Goal: Find specific page/section: Find specific page/section

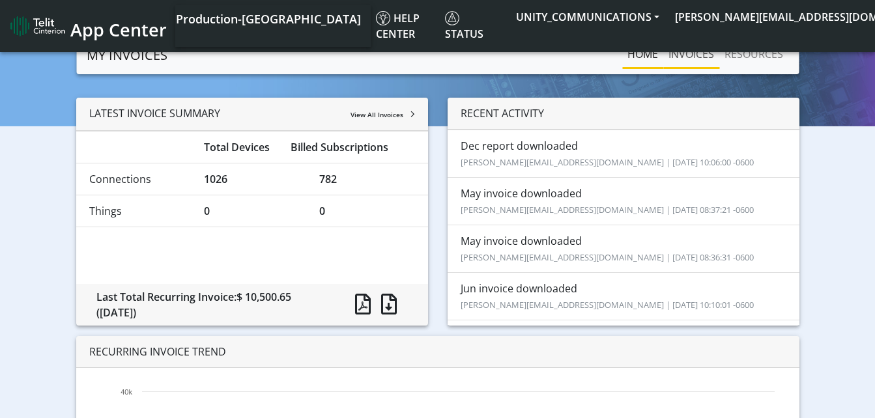
click at [688, 60] on link "INVOICES" at bounding box center [691, 54] width 56 height 26
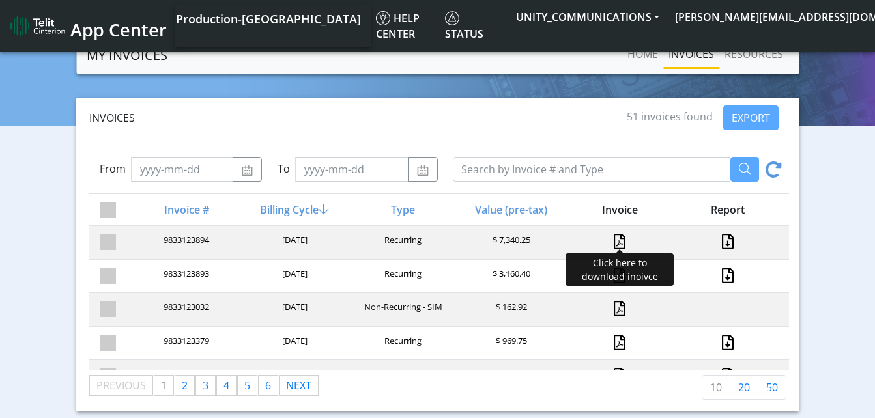
click at [614, 245] on link at bounding box center [620, 242] width 12 height 16
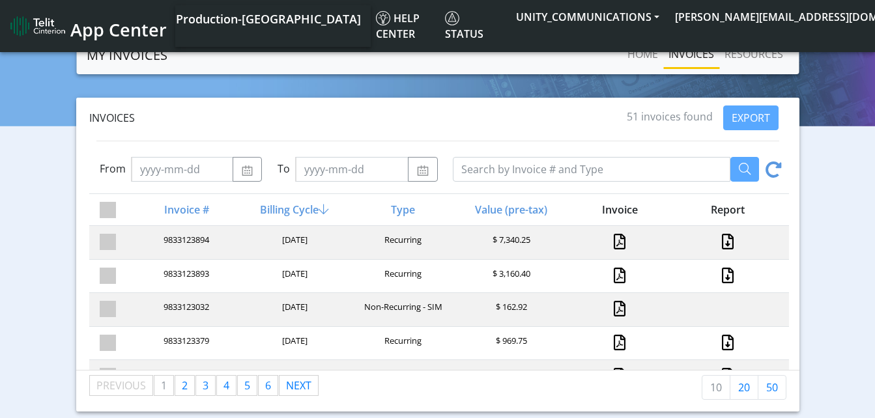
click at [57, 132] on div "Invoices 51 invoices found EXPORT From To Invoice # Billing Cycle Type Value (p…" at bounding box center [437, 255] width 855 height 314
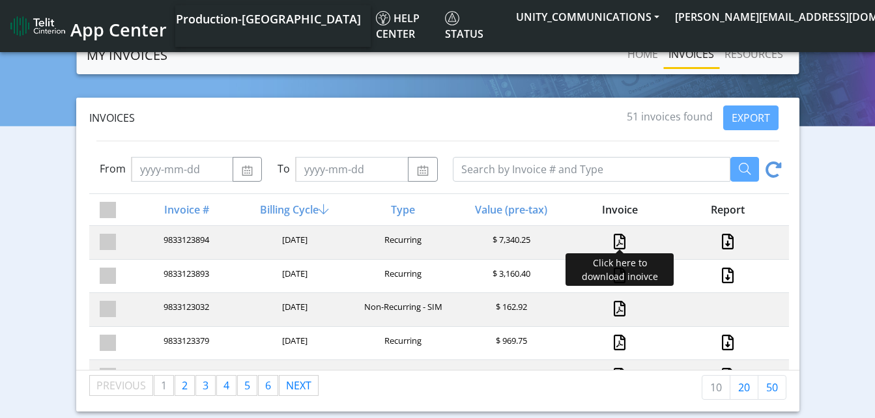
click at [614, 241] on link at bounding box center [620, 242] width 12 height 16
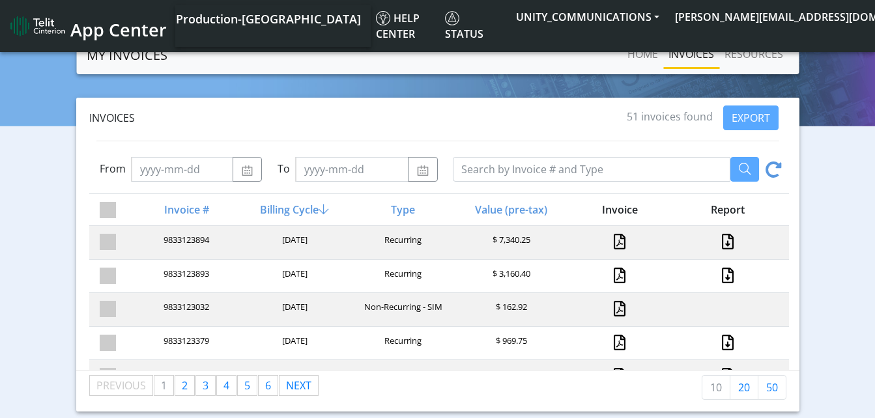
click at [840, 159] on div "Invoices 51 invoices found EXPORT From To Invoice # Billing Cycle Type Value (p…" at bounding box center [437, 255] width 855 height 314
click at [58, 135] on div "Invoices 51 invoices found EXPORT From To Invoice # Billing Cycle Type Value (p…" at bounding box center [437, 255] width 855 height 314
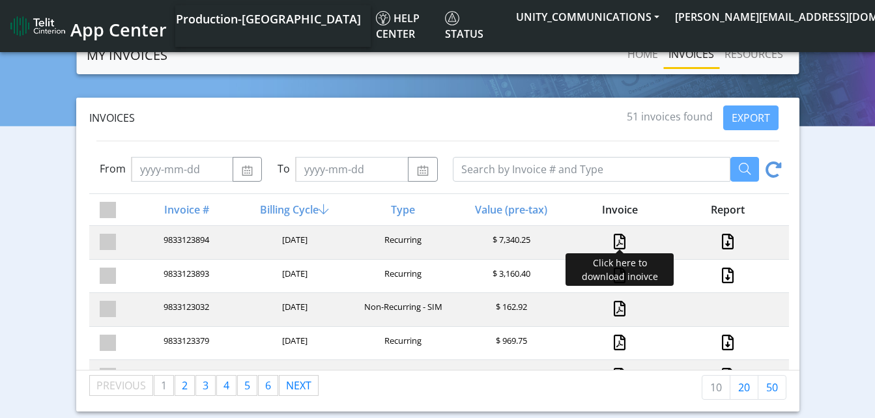
click at [618, 236] on link at bounding box center [620, 242] width 12 height 16
